Goal: Transaction & Acquisition: Download file/media

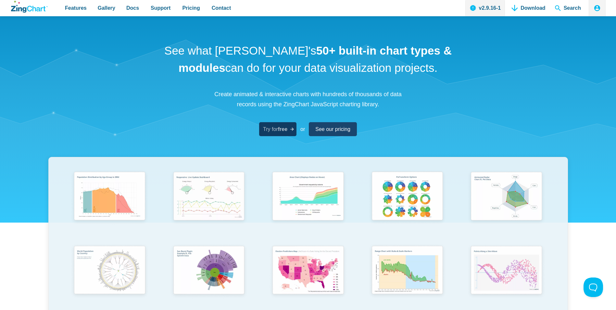
click at [273, 129] on span "Try for free" at bounding box center [275, 129] width 24 height 9
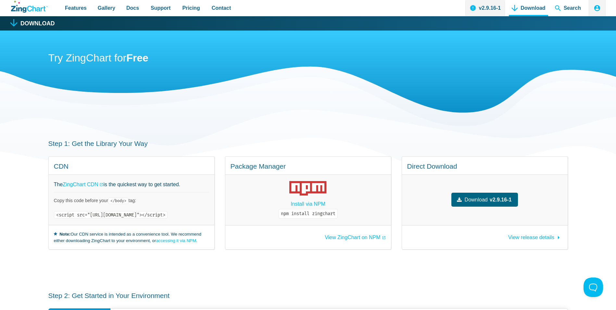
click at [485, 203] on span "Download" at bounding box center [476, 199] width 23 height 9
click at [393, 103] on div "Try ZingChart for Free" at bounding box center [307, 88] width 519 height 114
